Goal: Task Accomplishment & Management: Use online tool/utility

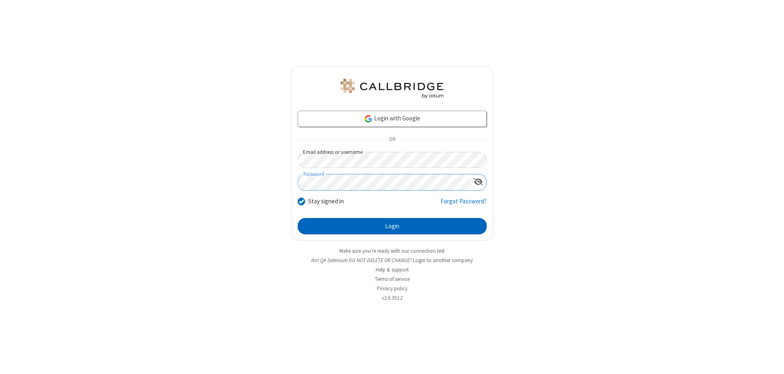
click at [392, 226] on button "Login" at bounding box center [392, 226] width 189 height 16
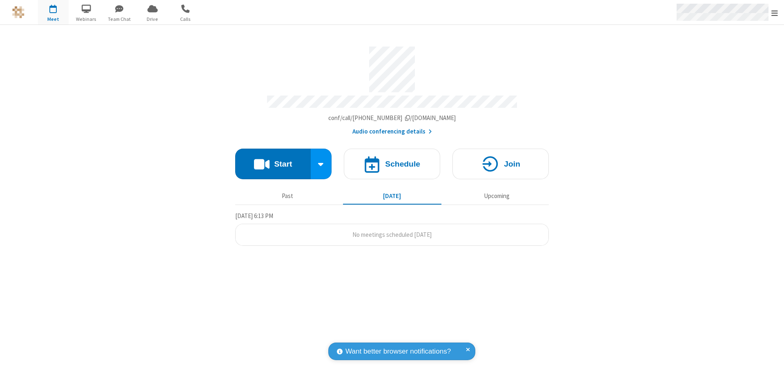
click at [775, 13] on span "Open menu" at bounding box center [774, 13] width 7 height 8
click at [152, 19] on span "Drive" at bounding box center [152, 19] width 31 height 7
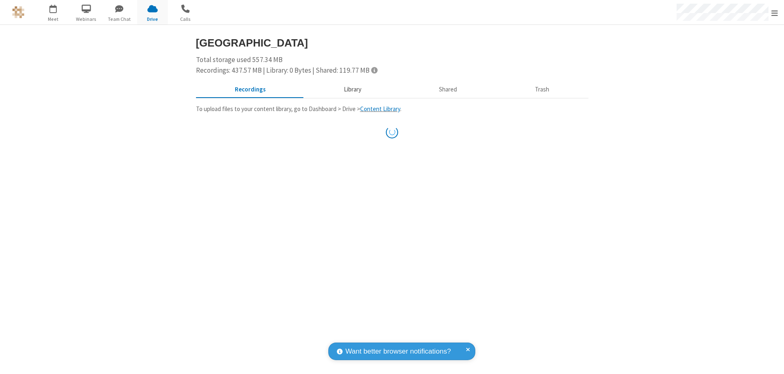
click at [351, 89] on button "Library" at bounding box center [353, 90] width 96 height 16
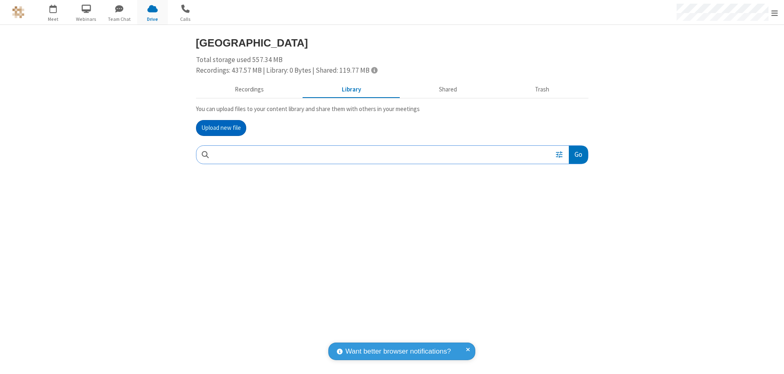
click at [221, 128] on button "Upload new file" at bounding box center [221, 128] width 50 height 16
